Goal: Find specific page/section: Find specific page/section

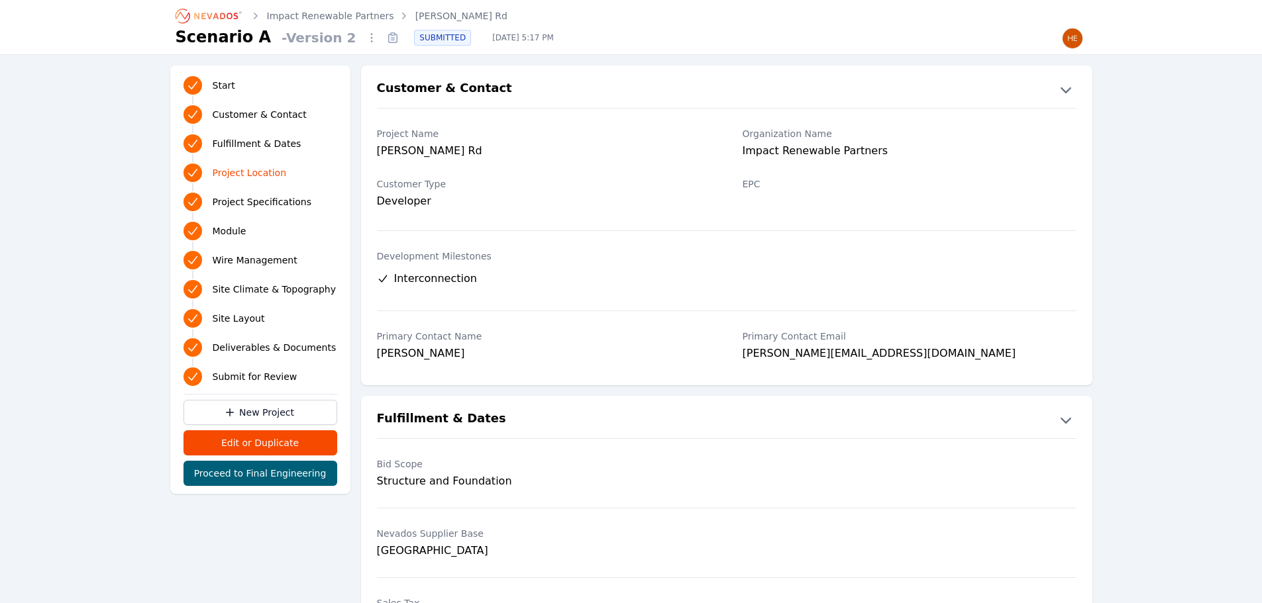
scroll to position [729, 0]
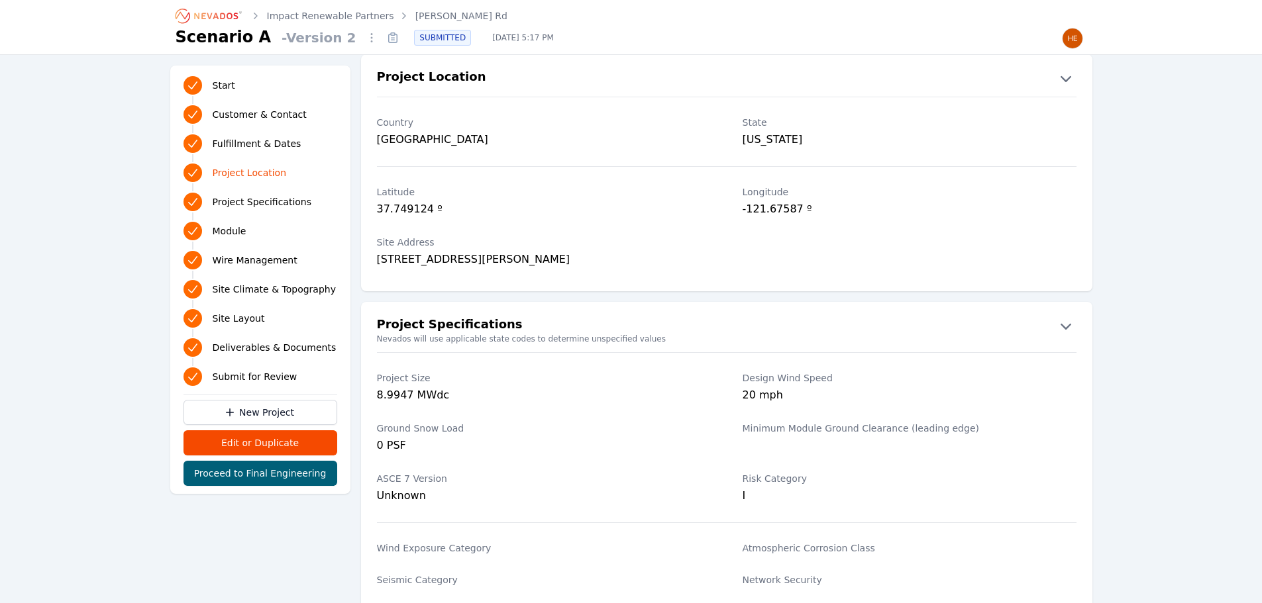
click at [655, 242] on label "Site Address" at bounding box center [544, 242] width 334 height 13
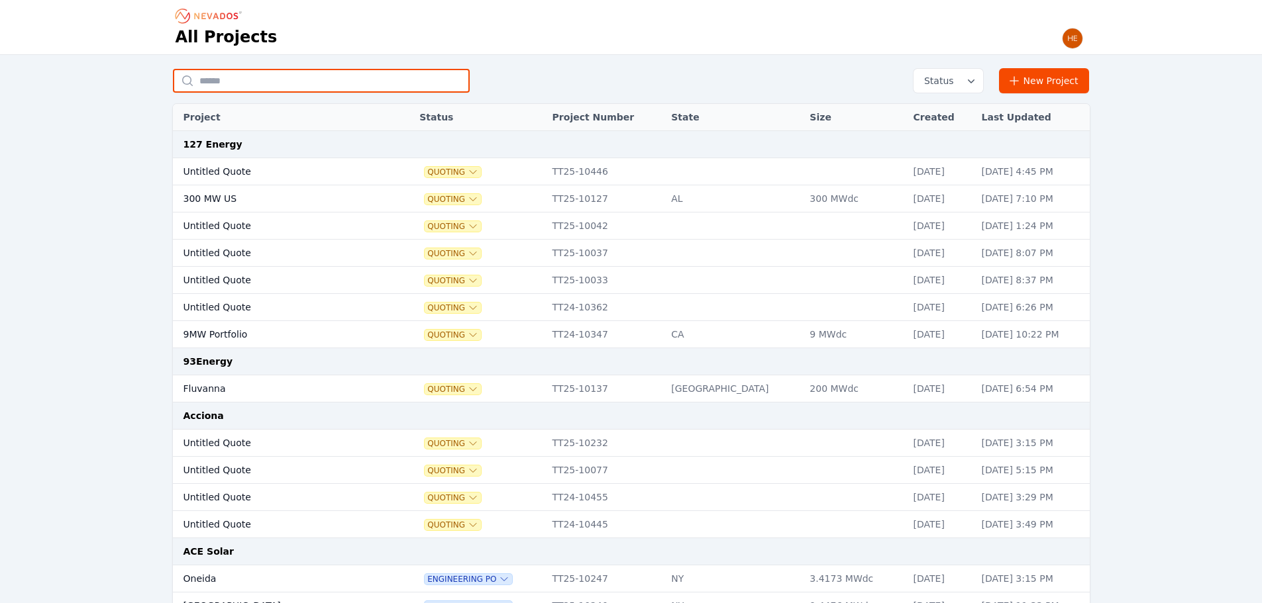
drag, startPoint x: 246, startPoint y: 89, endPoint x: 243, endPoint y: 66, distance: 23.4
click at [246, 89] on input "text" at bounding box center [321, 81] width 297 height 24
type input "**********"
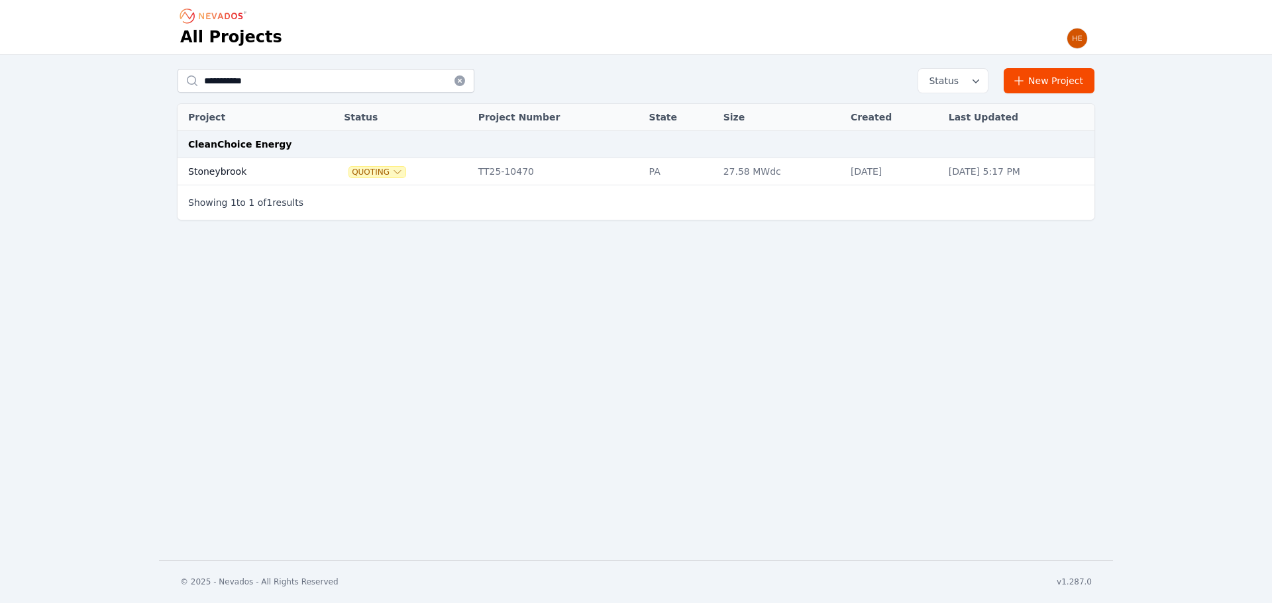
click at [218, 165] on td "Stoneybrook" at bounding box center [245, 171] width 136 height 27
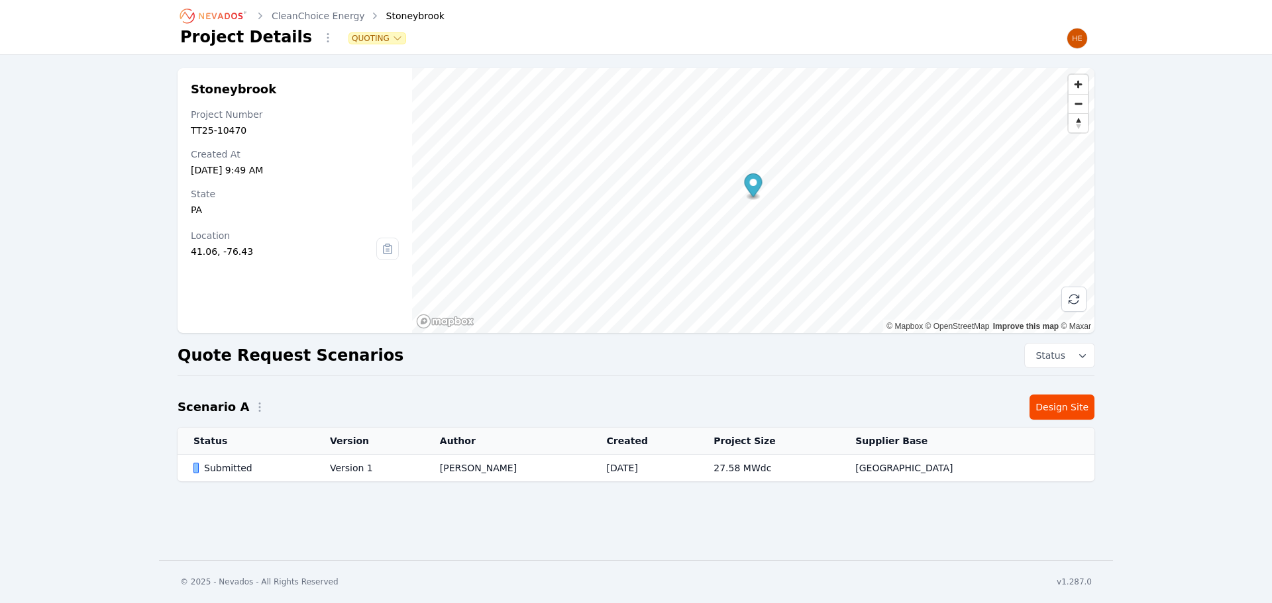
click at [216, 468] on div "Submitted" at bounding box center [250, 468] width 114 height 13
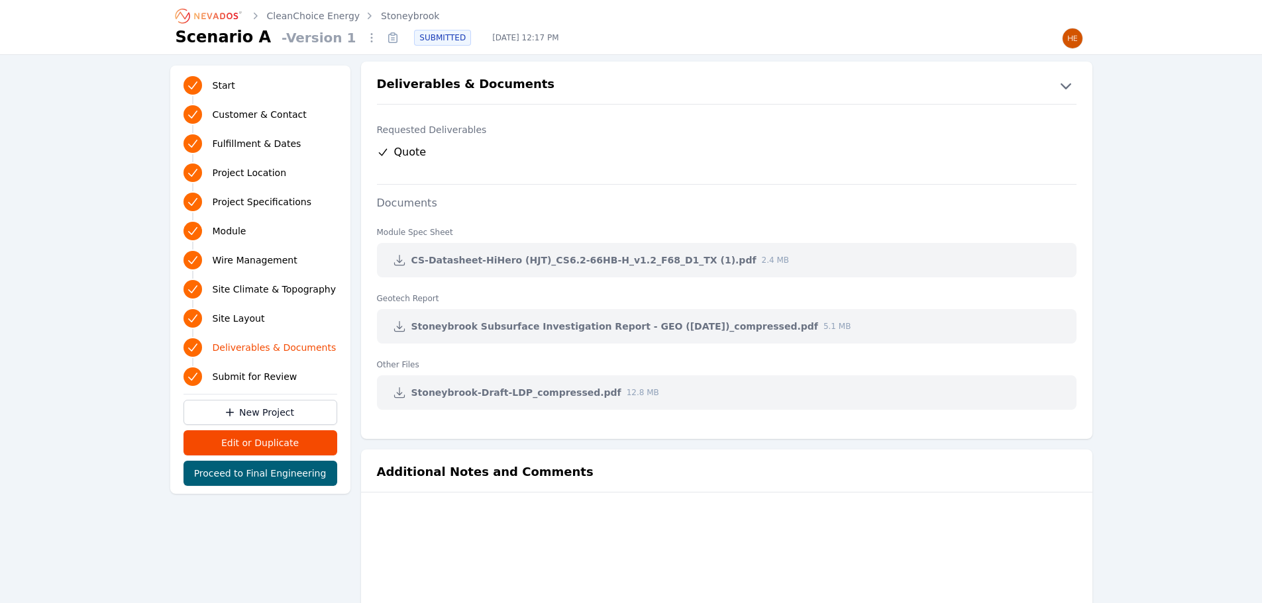
scroll to position [2688, 0]
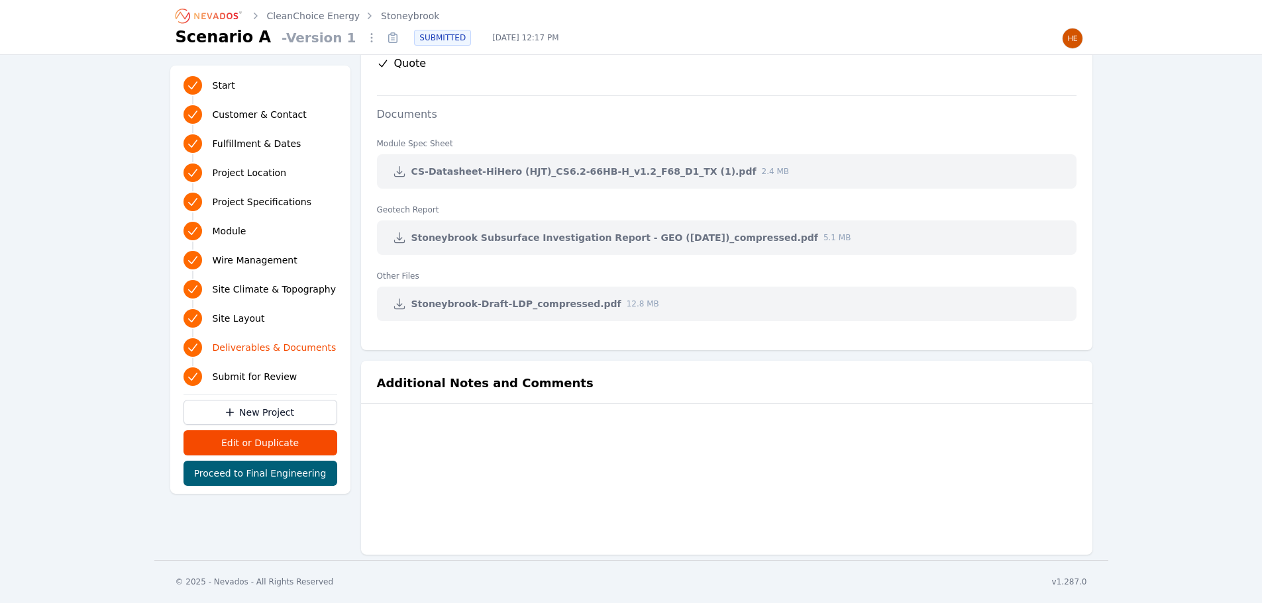
click at [395, 172] on icon at bounding box center [399, 171] width 13 height 13
click at [394, 240] on icon at bounding box center [399, 238] width 10 height 10
click at [402, 305] on icon at bounding box center [399, 303] width 13 height 13
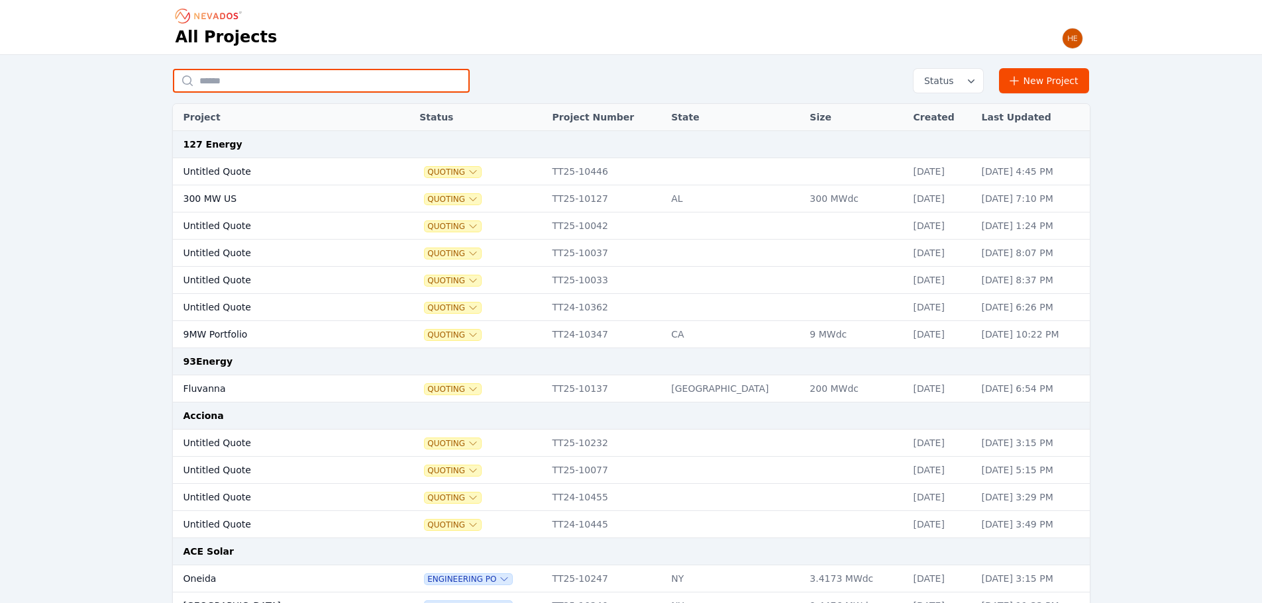
click at [383, 76] on input "text" at bounding box center [321, 81] width 297 height 24
type input "**********"
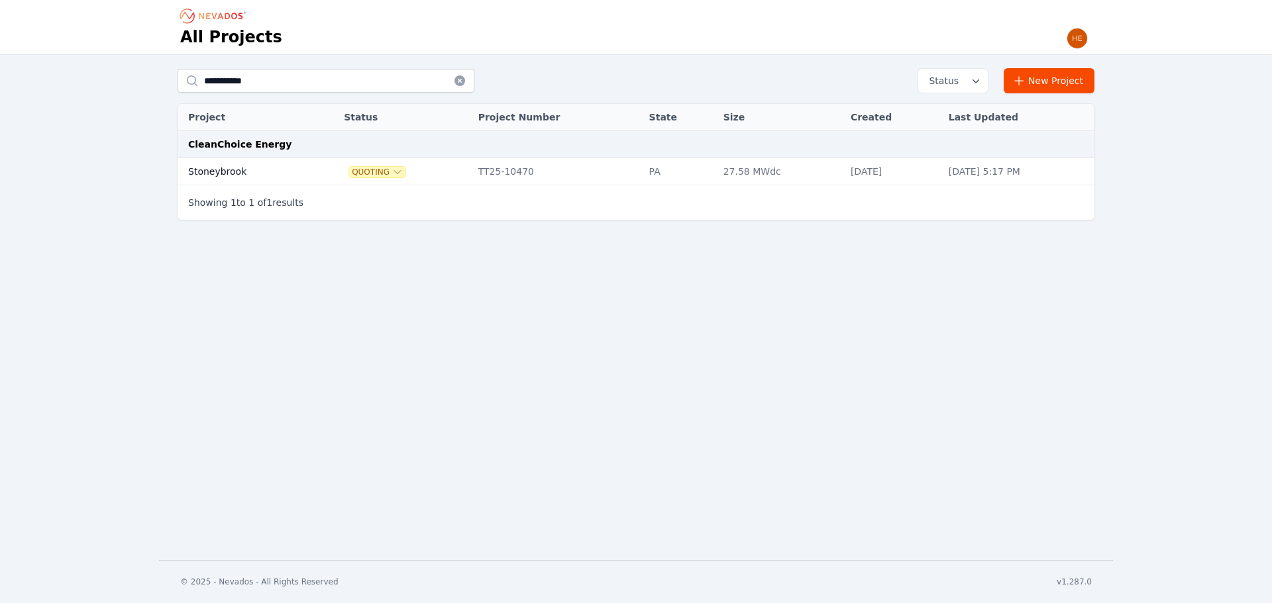
click at [218, 168] on td "Stoneybrook" at bounding box center [245, 171] width 136 height 27
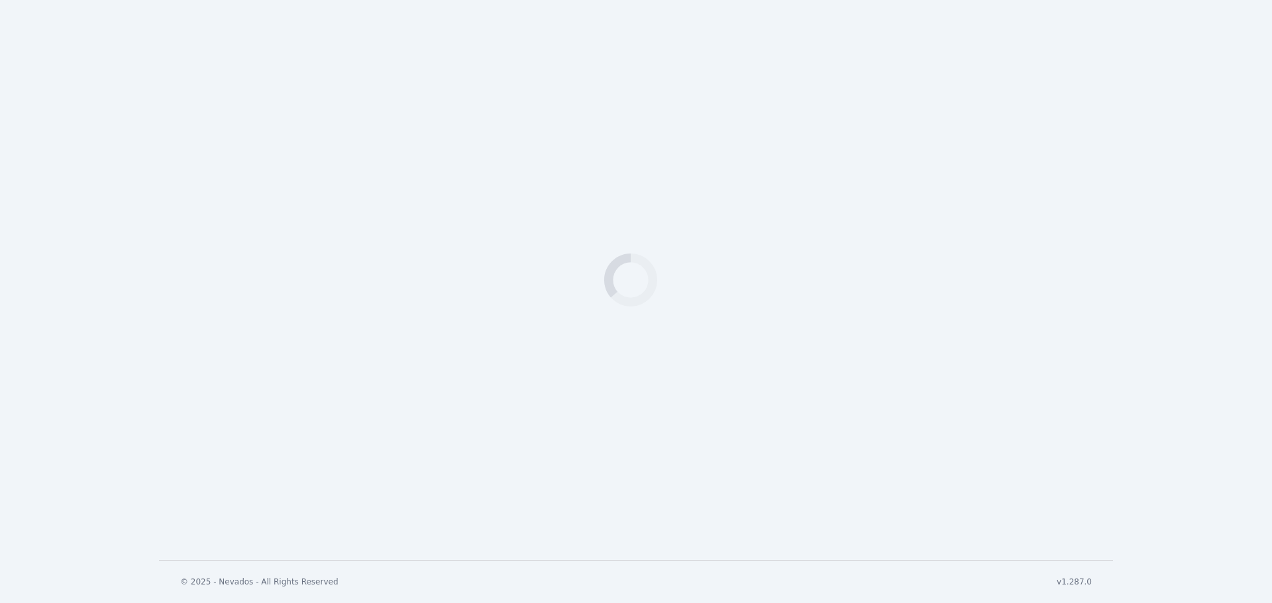
click at [211, 169] on div "Loading" at bounding box center [636, 280] width 1272 height 560
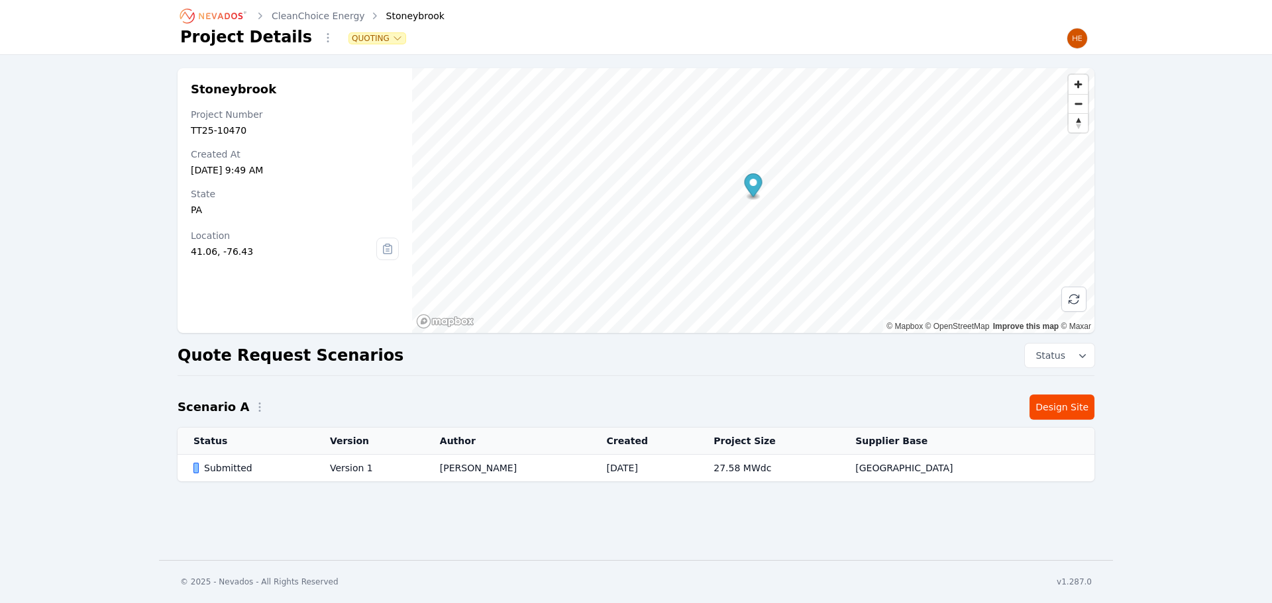
click at [221, 471] on div "Submitted" at bounding box center [250, 468] width 114 height 13
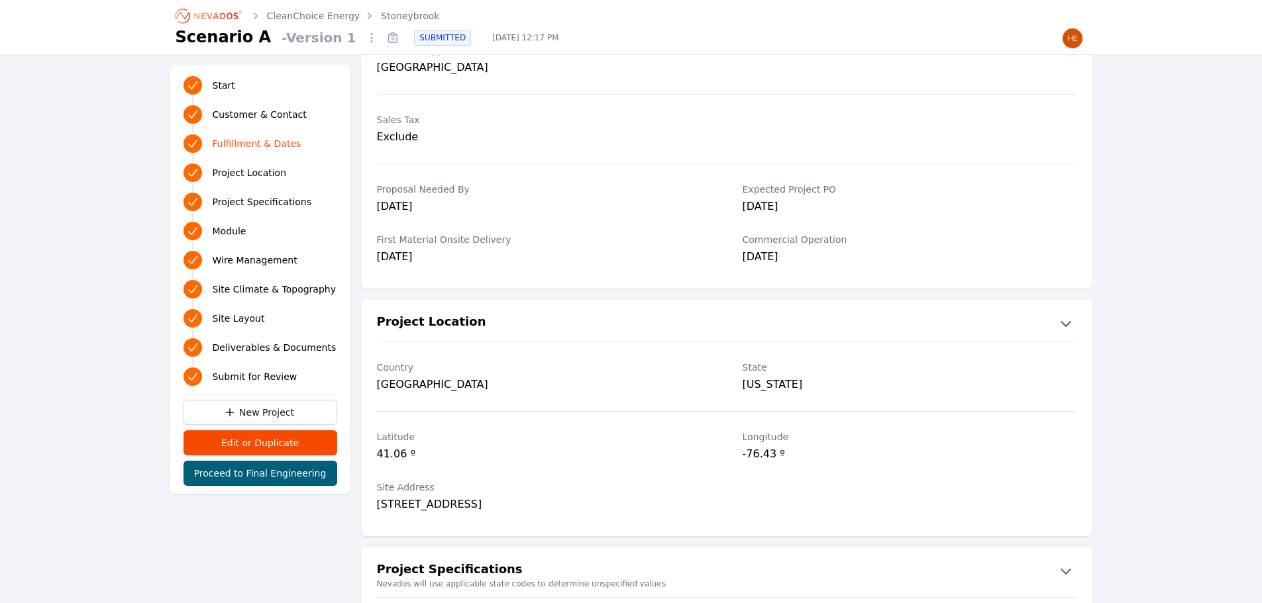
scroll to position [464, 0]
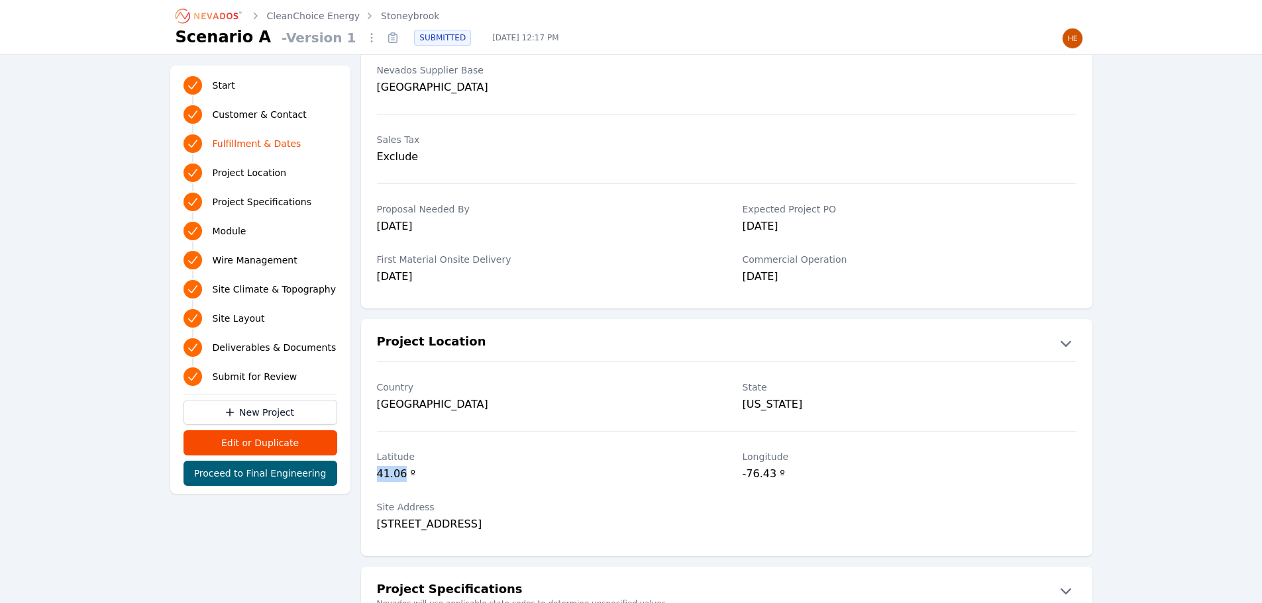
drag, startPoint x: 401, startPoint y: 473, endPoint x: 378, endPoint y: 476, distance: 23.3
click at [378, 476] on div "41.06 º" at bounding box center [544, 475] width 334 height 19
copy div "41.06"
click at [774, 474] on div "-76.43 º" at bounding box center [909, 475] width 334 height 19
drag, startPoint x: 756, startPoint y: 476, endPoint x: 740, endPoint y: 471, distance: 16.8
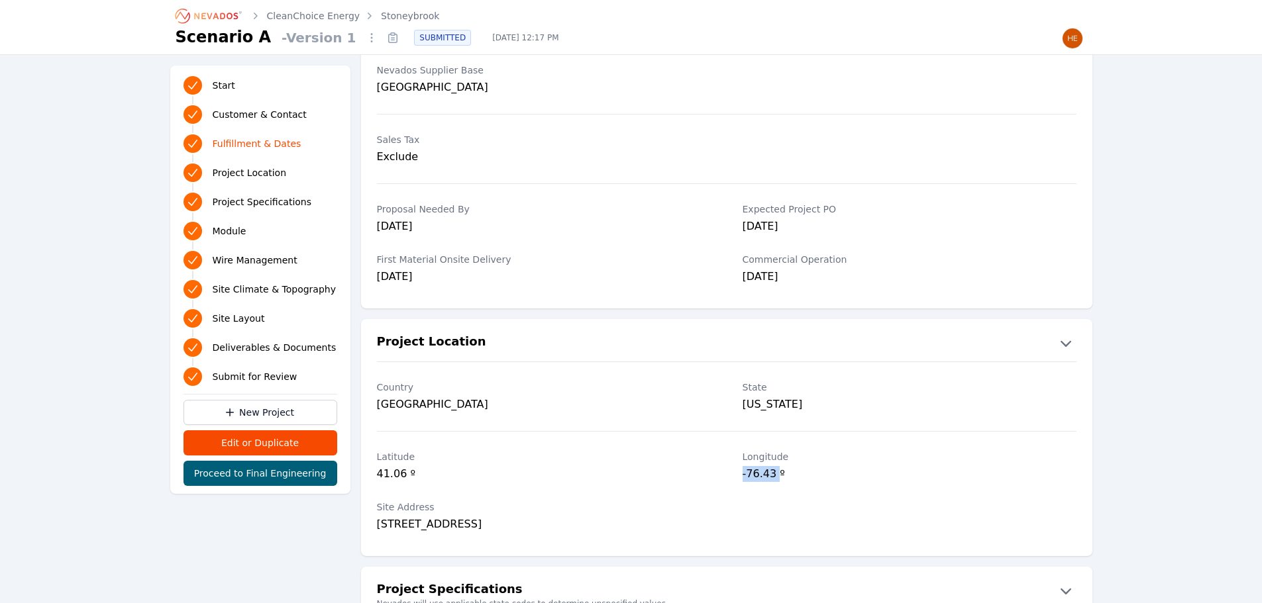
click at [740, 471] on div "Latitude 41.06 º Longitude -76.43 º" at bounding box center [726, 467] width 731 height 50
copy div "-76.43"
drag, startPoint x: 636, startPoint y: 441, endPoint x: 634, endPoint y: 432, distance: 9.5
click at [634, 440] on div "Country United States State Pennsylvania Latitude 41.06 º Longitude -76.43 º Si…" at bounding box center [726, 452] width 731 height 181
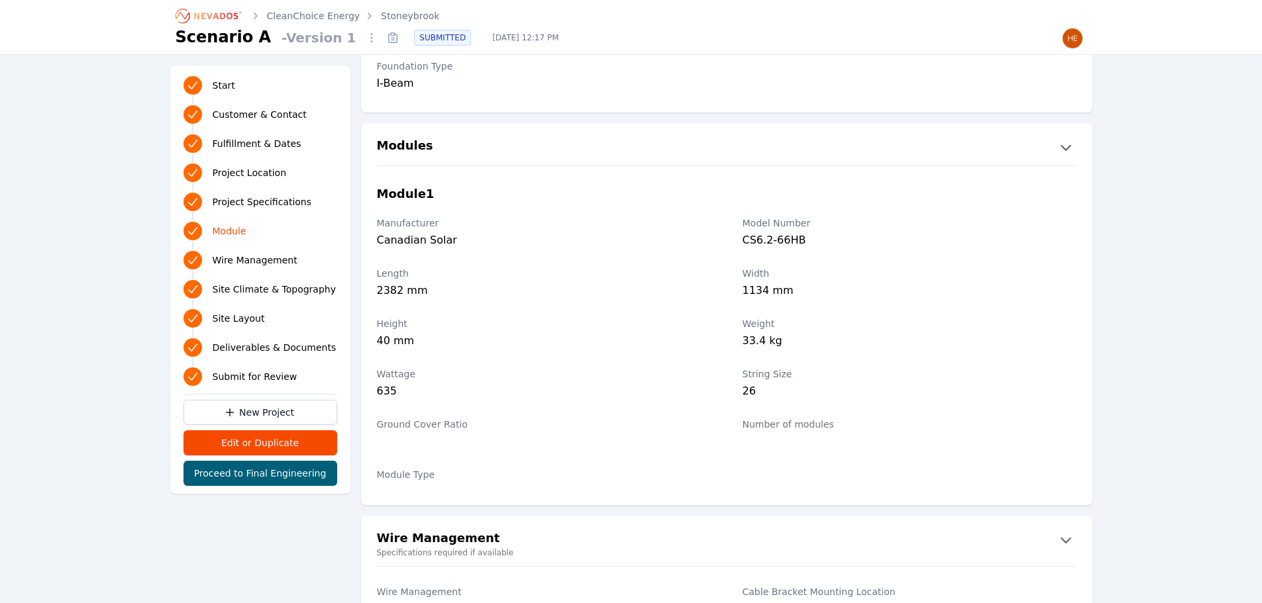
scroll to position [1391, 0]
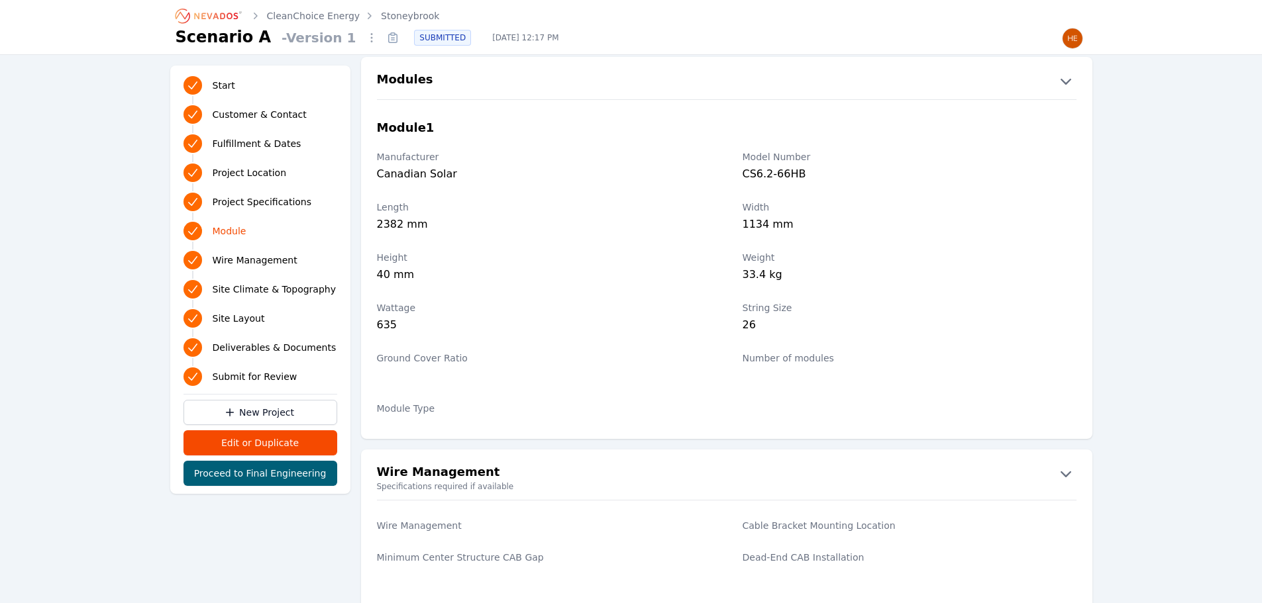
click at [381, 14] on link "Stoneybrook" at bounding box center [410, 15] width 58 height 13
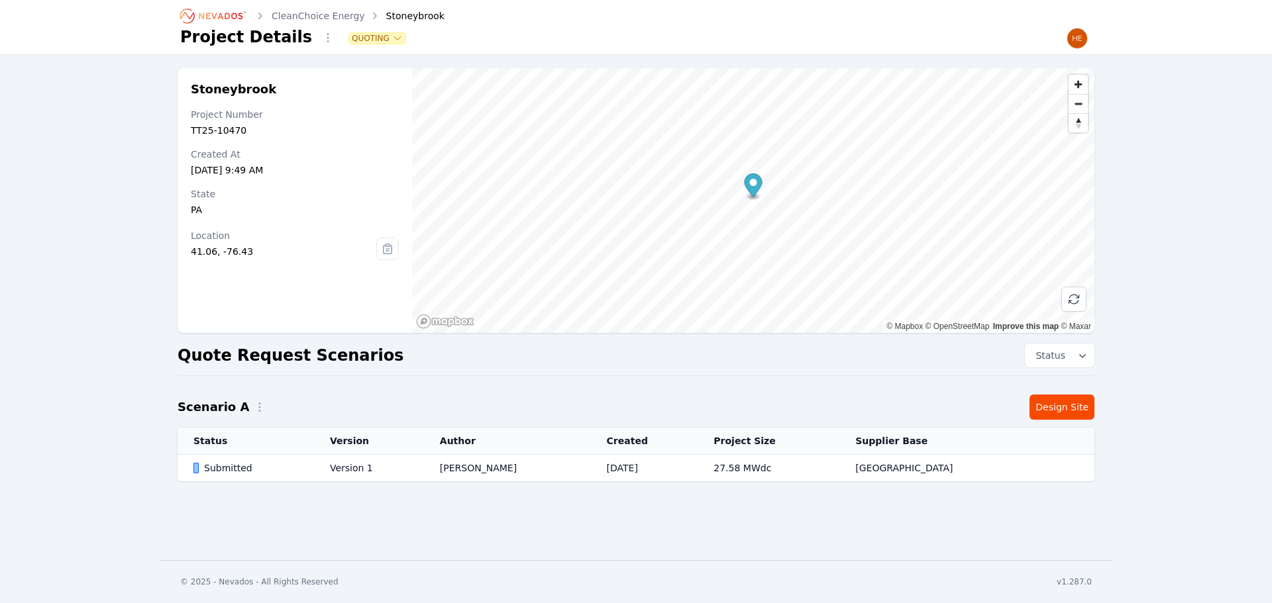
click at [230, 473] on div "Submitted" at bounding box center [250, 468] width 114 height 13
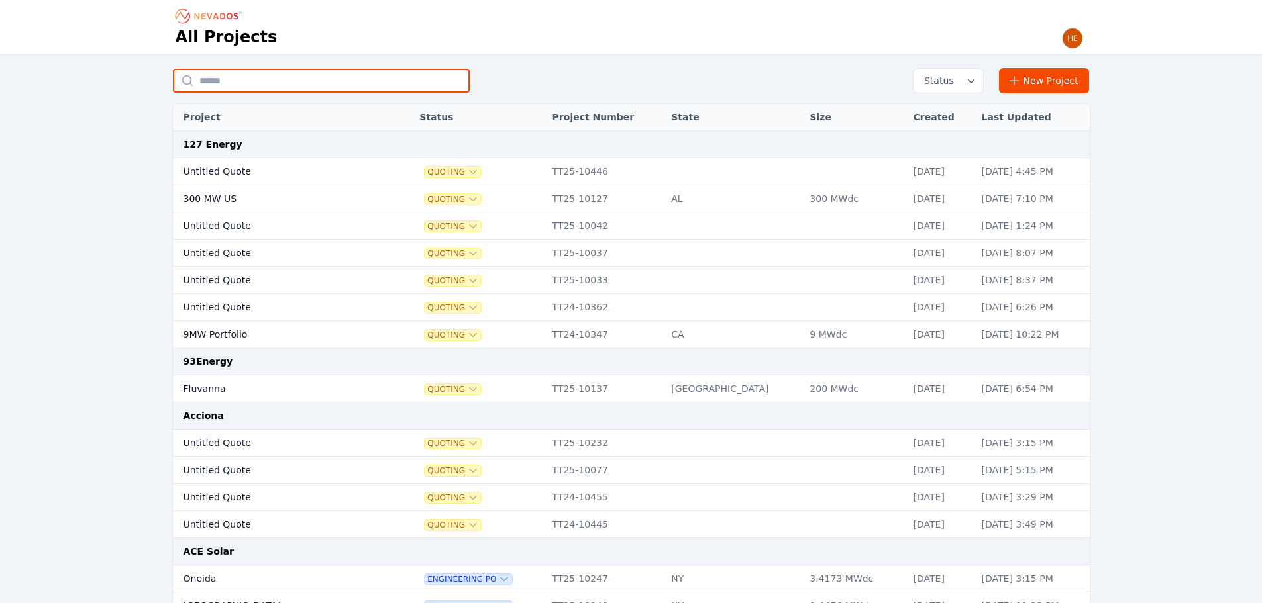
click at [294, 69] on input "text" at bounding box center [321, 81] width 297 height 24
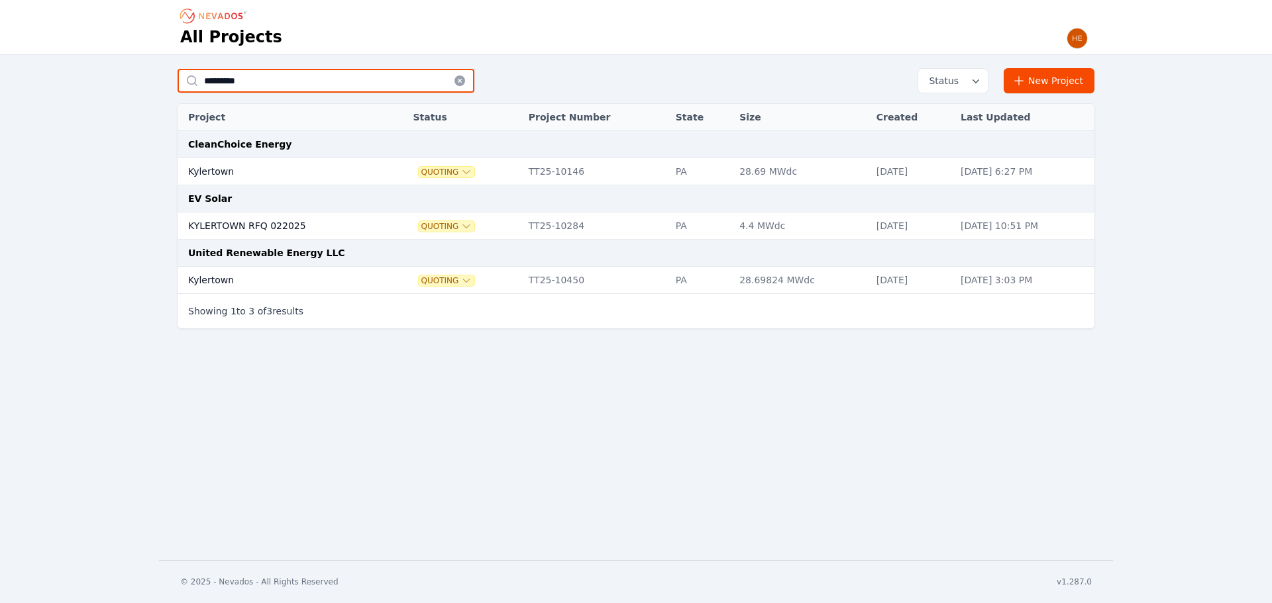
type input "*********"
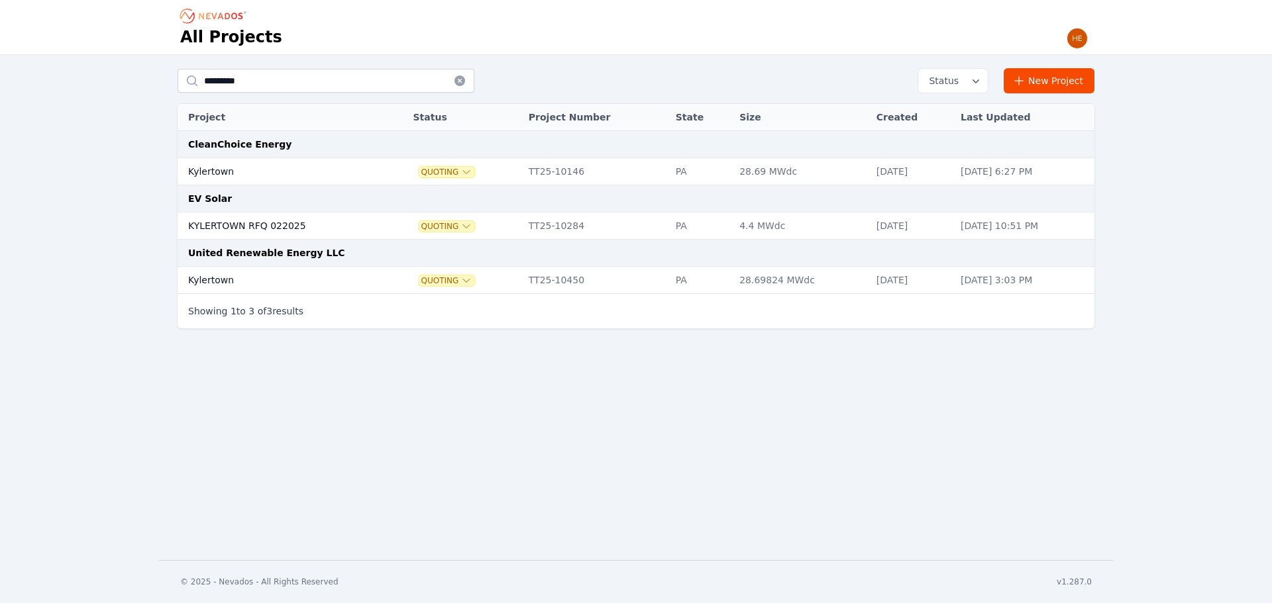
click at [223, 282] on td "Kylertown" at bounding box center [281, 280] width 209 height 27
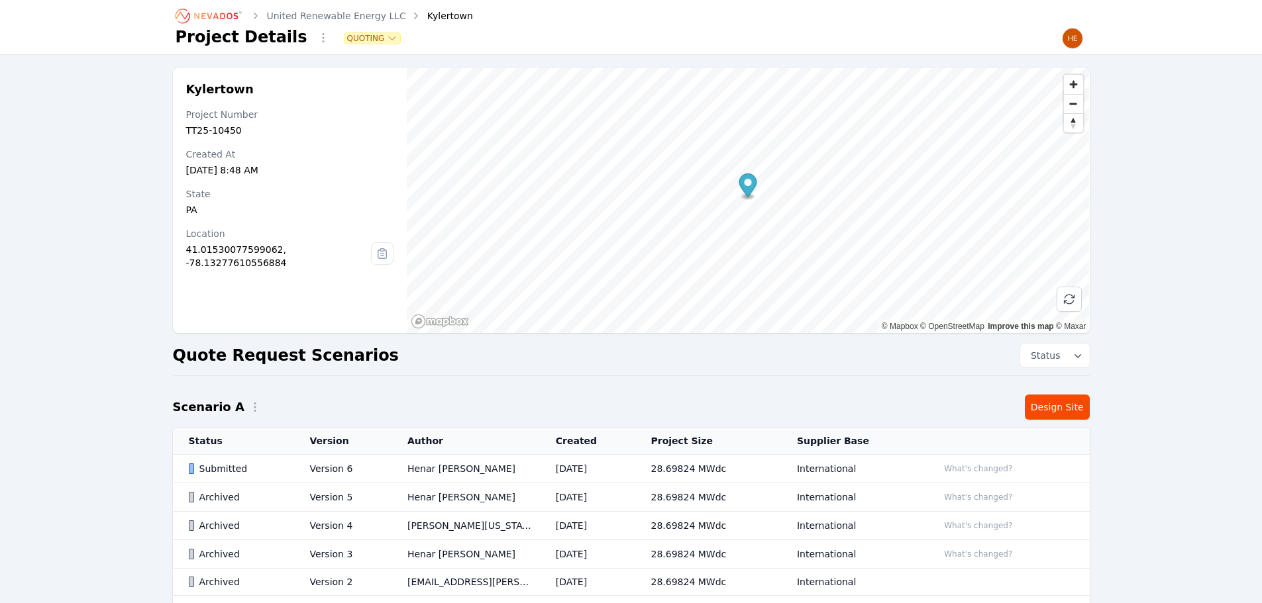
click at [227, 466] on div "Submitted" at bounding box center [238, 468] width 99 height 13
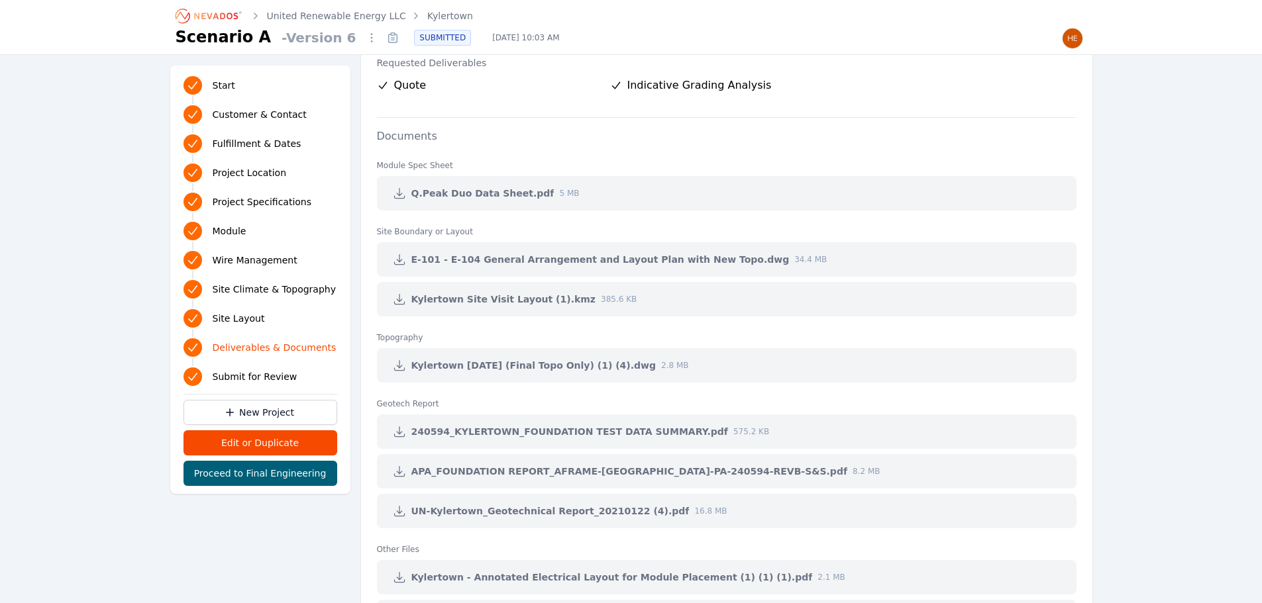
scroll to position [3245, 0]
